Goal: Find specific page/section: Find specific page/section

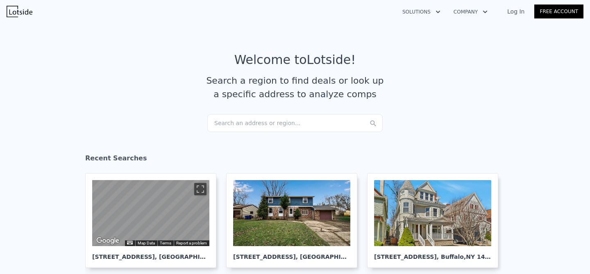
click at [513, 11] on link "Log In" at bounding box center [516, 11] width 37 height 8
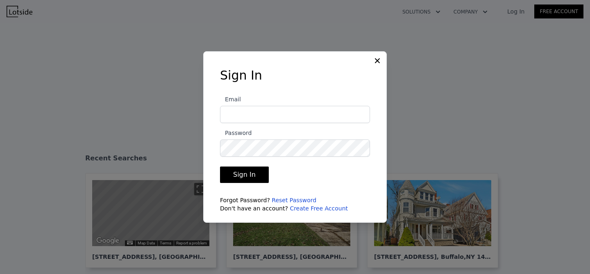
click at [290, 112] on input "Email" at bounding box center [295, 114] width 150 height 17
click at [287, 96] on label "Email" at bounding box center [295, 108] width 150 height 29
click at [287, 106] on input "Email" at bounding box center [295, 114] width 150 height 17
click at [275, 120] on input "Email" at bounding box center [295, 114] width 150 height 17
click at [371, 65] on div "Sign In Email Password Sign In Forgot Password? Reset Password Don't have an ac…" at bounding box center [295, 136] width 184 height 171
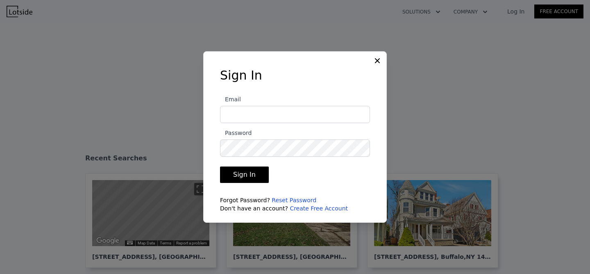
click at [374, 62] on icon at bounding box center [378, 61] width 8 height 8
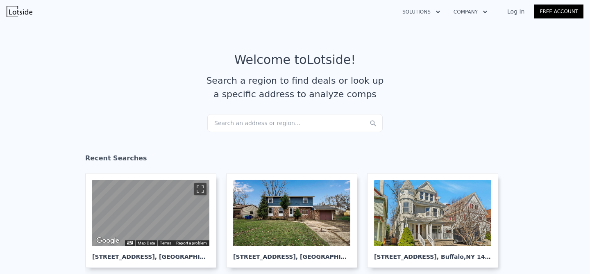
click at [244, 123] on div "Search an address or region..." at bounding box center [294, 123] width 175 height 18
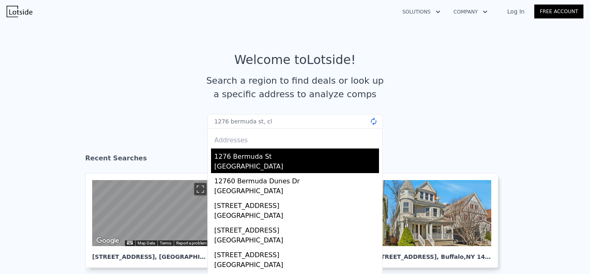
type input "1276 bermuda st, cl"
click at [230, 161] on div "1276 Bermuda St" at bounding box center [296, 154] width 165 height 13
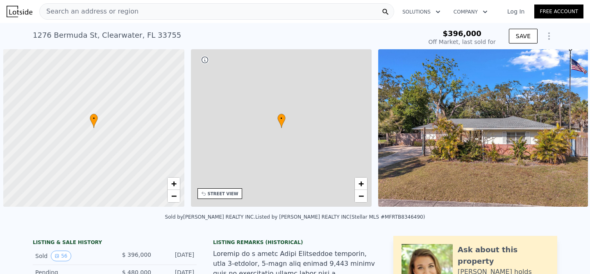
scroll to position [0, 3]
